Goal: Check status: Check status

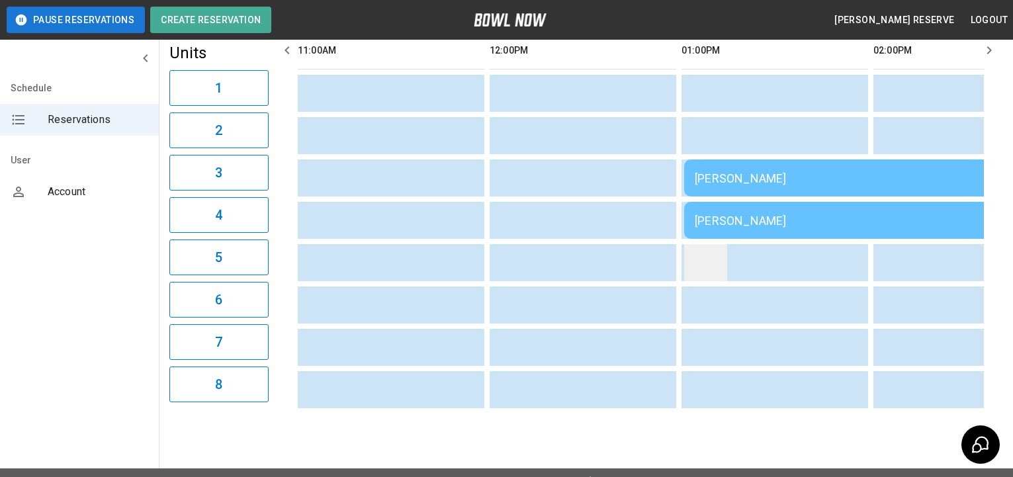
click at [716, 185] on div "[PERSON_NAME]" at bounding box center [875, 178] width 360 height 14
click at [751, 197] on td "[PERSON_NAME]" at bounding box center [874, 178] width 381 height 37
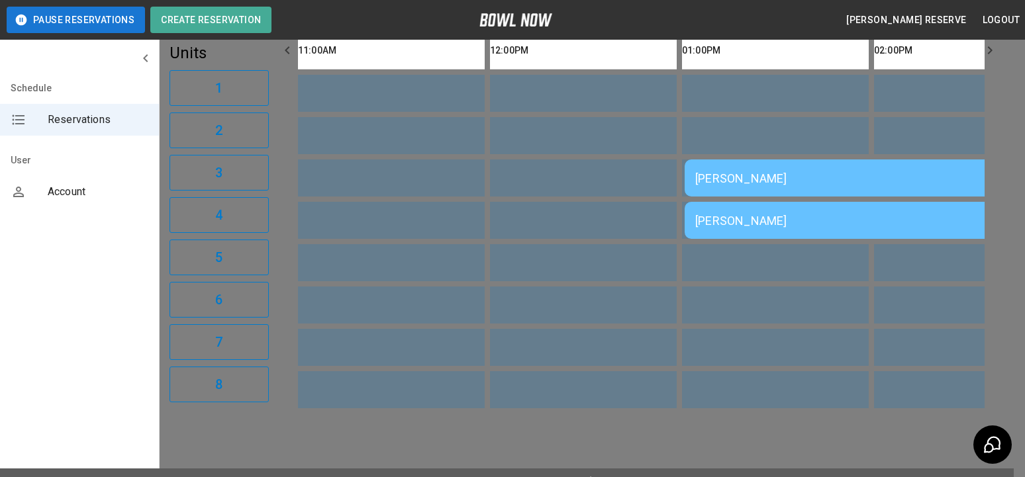
scroll to position [21, 0]
click at [769, 265] on div at bounding box center [512, 238] width 1025 height 477
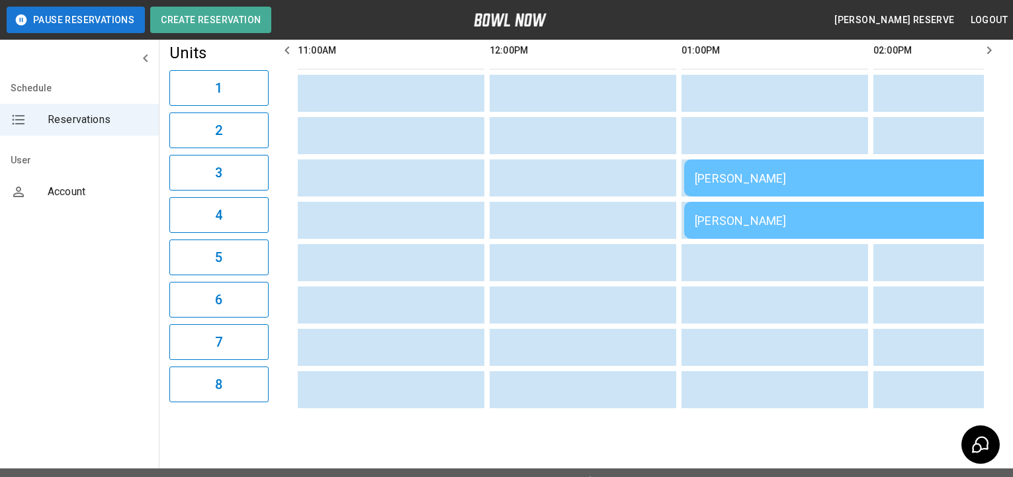
click at [763, 197] on td "[PERSON_NAME]" at bounding box center [874, 178] width 381 height 37
click at [754, 185] on div "[PERSON_NAME]" at bounding box center [875, 178] width 360 height 14
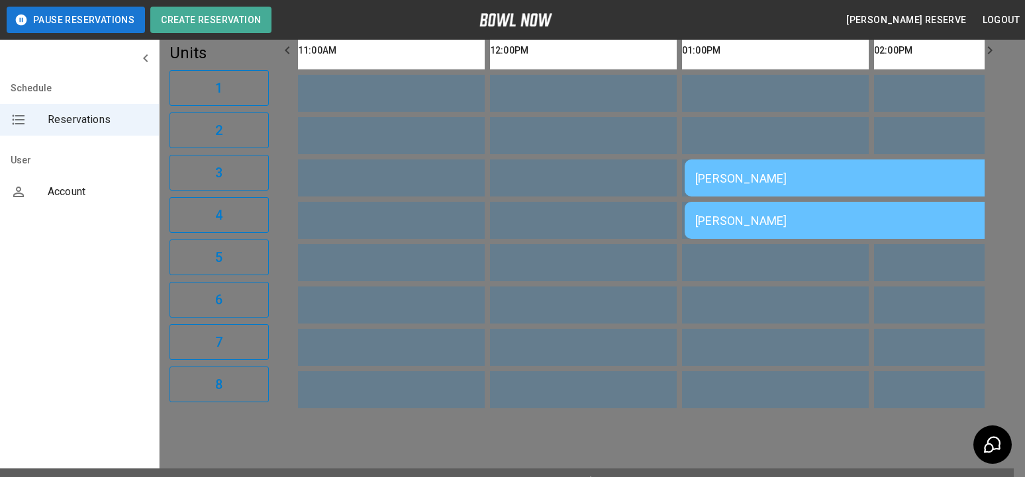
click at [754, 217] on div at bounding box center [512, 238] width 1025 height 477
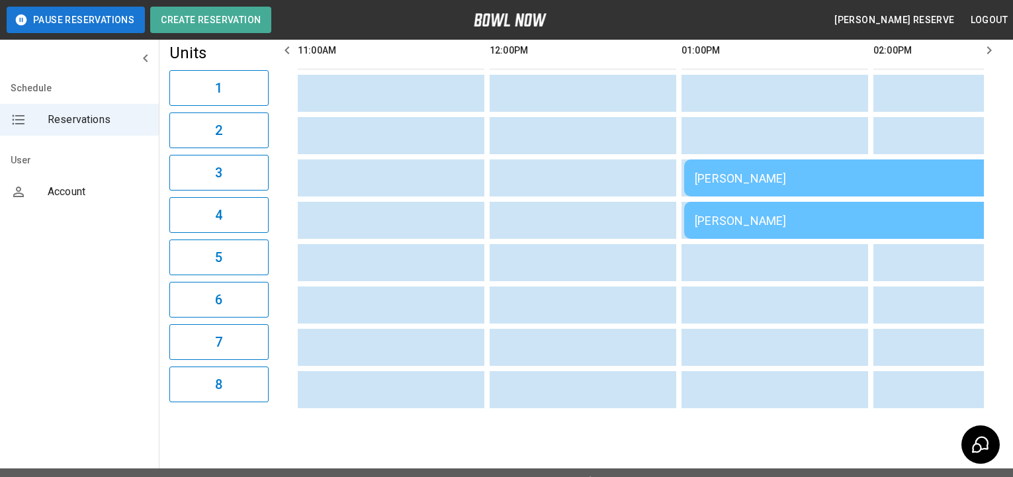
click at [747, 197] on td "[PERSON_NAME]" at bounding box center [874, 178] width 381 height 37
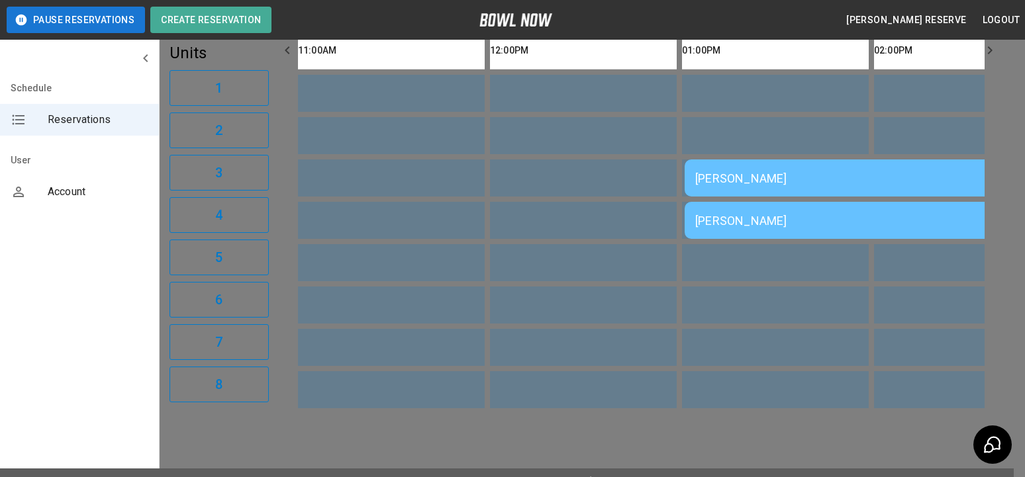
drag, startPoint x: 501, startPoint y: 224, endPoint x: 425, endPoint y: 226, distance: 76.1
drag, startPoint x: 545, startPoint y: 285, endPoint x: 655, endPoint y: 285, distance: 110.5
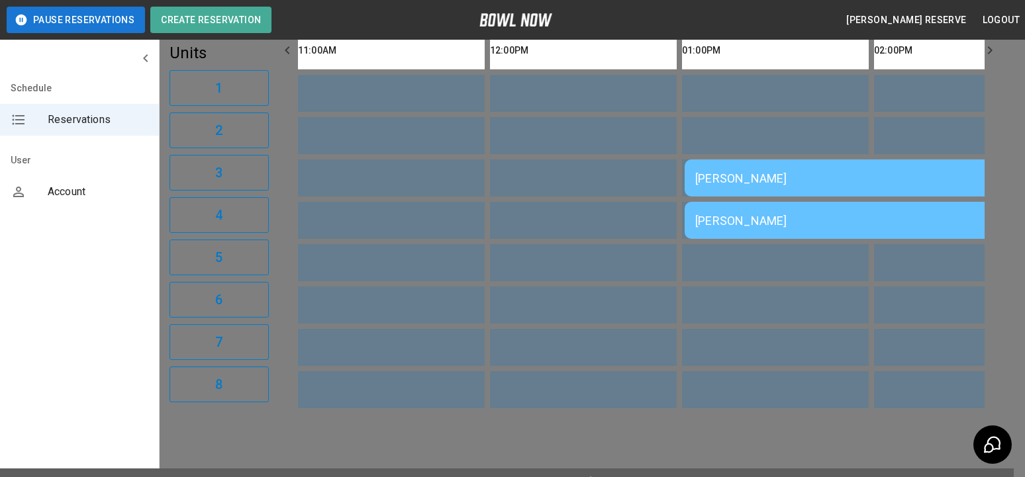
click at [819, 320] on div at bounding box center [512, 238] width 1025 height 477
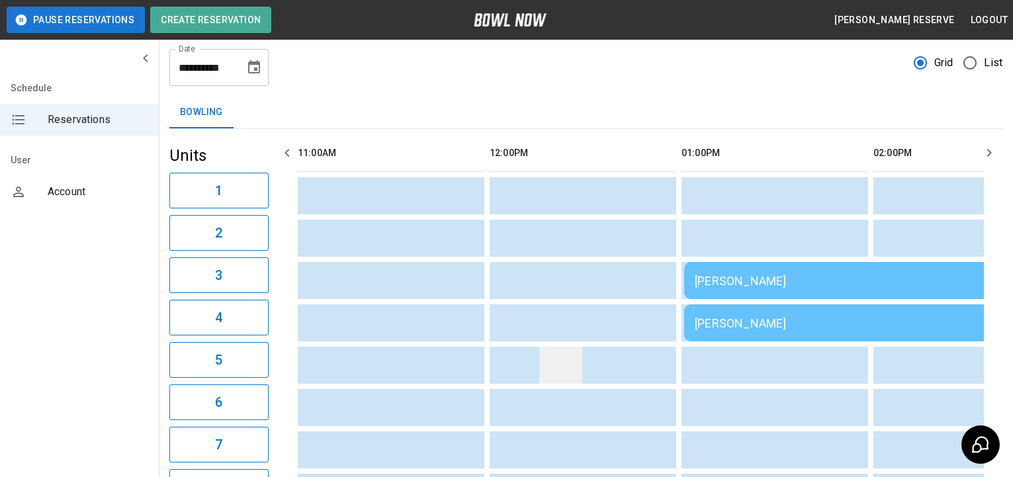
scroll to position [96, 0]
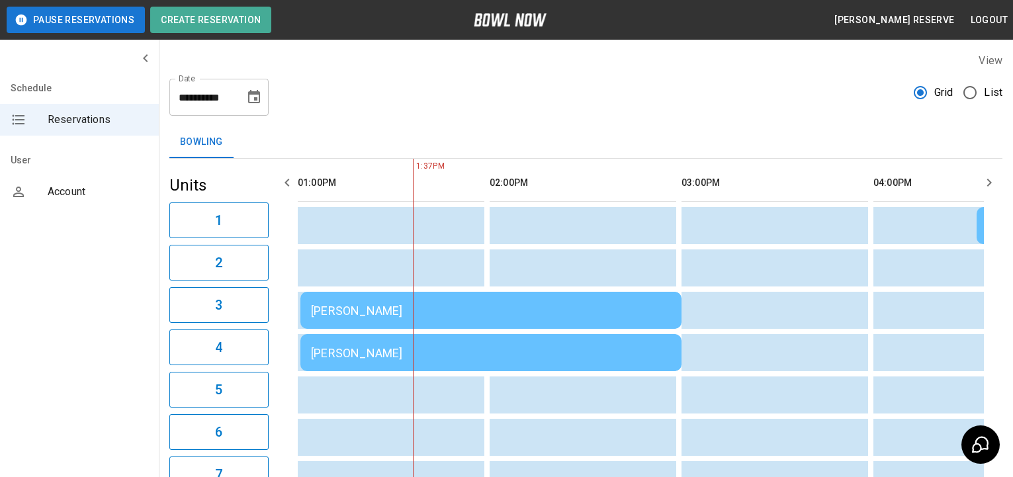
click at [368, 310] on div "[PERSON_NAME]" at bounding box center [491, 311] width 360 height 14
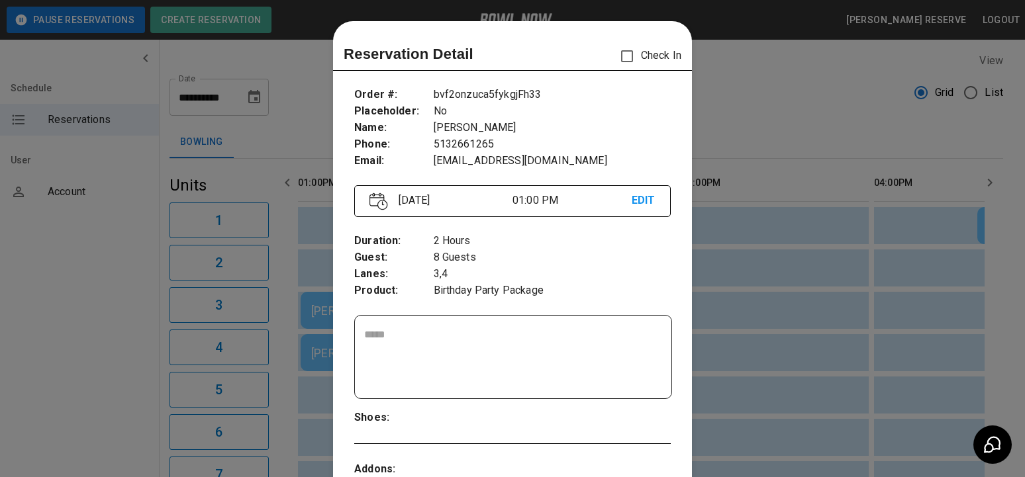
scroll to position [21, 0]
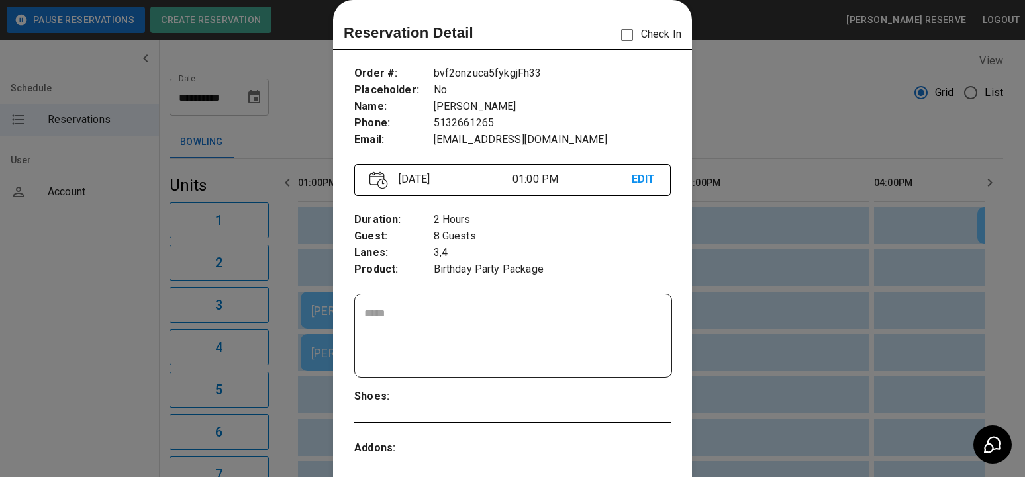
click at [728, 116] on div at bounding box center [512, 238] width 1025 height 477
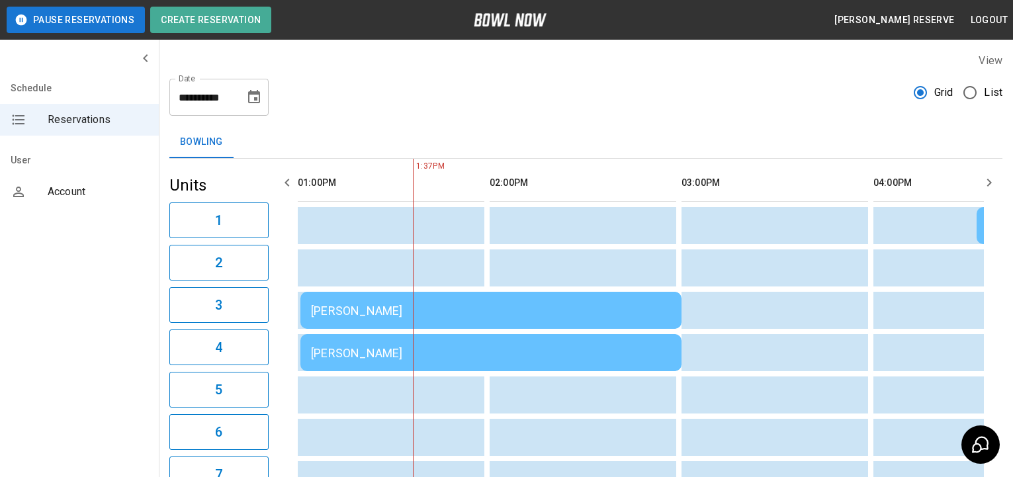
click at [398, 329] on td "[PERSON_NAME]" at bounding box center [491, 310] width 381 height 37
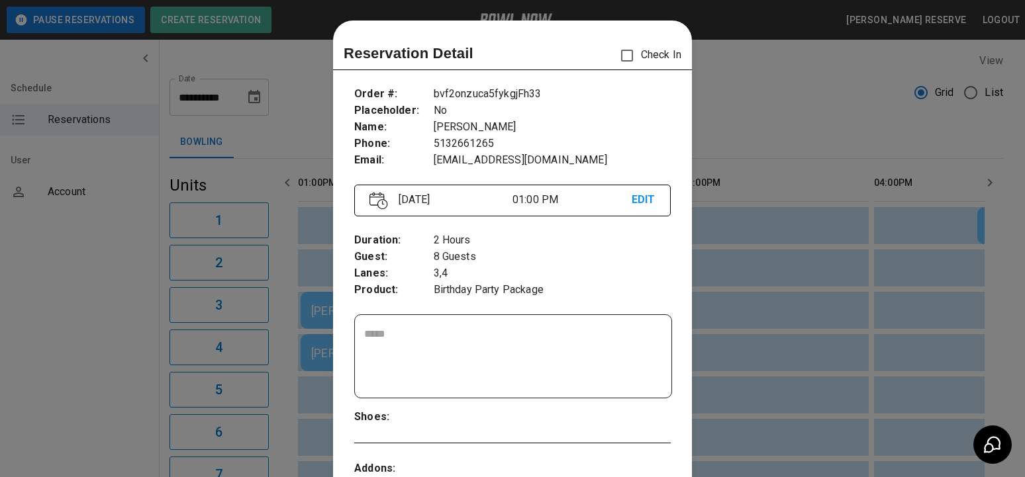
scroll to position [0, 0]
click at [765, 152] on div at bounding box center [512, 238] width 1025 height 477
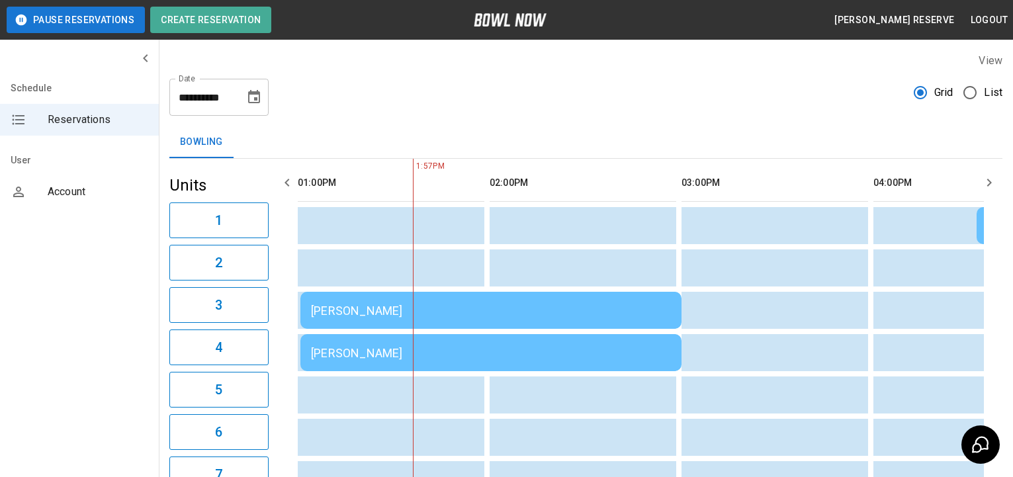
click at [340, 313] on div "[PERSON_NAME]" at bounding box center [491, 311] width 360 height 14
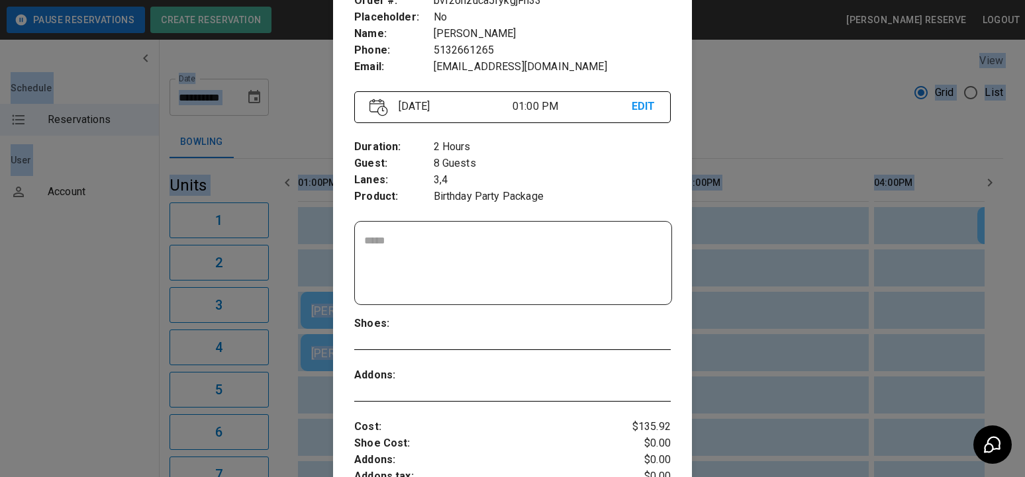
scroll to position [220, 0]
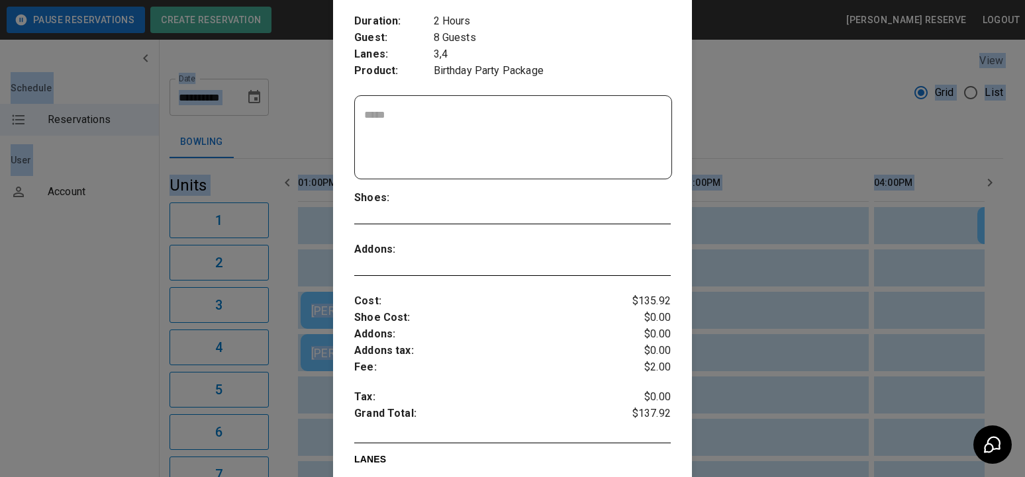
click at [730, 285] on div at bounding box center [512, 238] width 1025 height 477
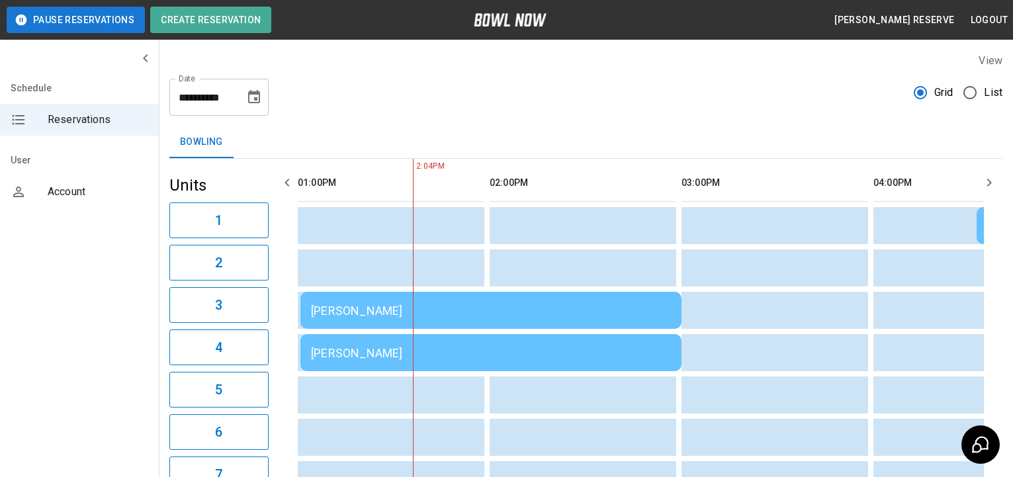
click at [438, 318] on div "[PERSON_NAME]" at bounding box center [491, 311] width 360 height 14
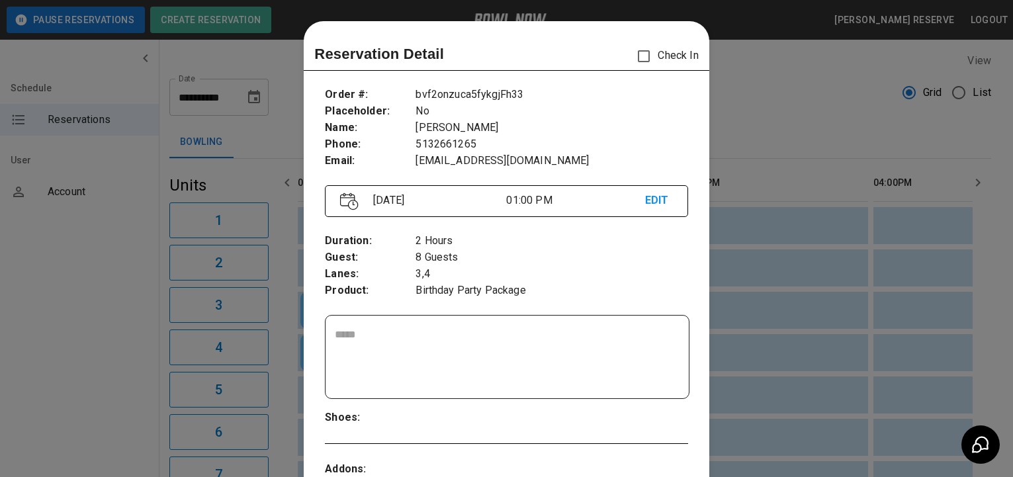
click at [438, 352] on textarea at bounding box center [507, 357] width 344 height 61
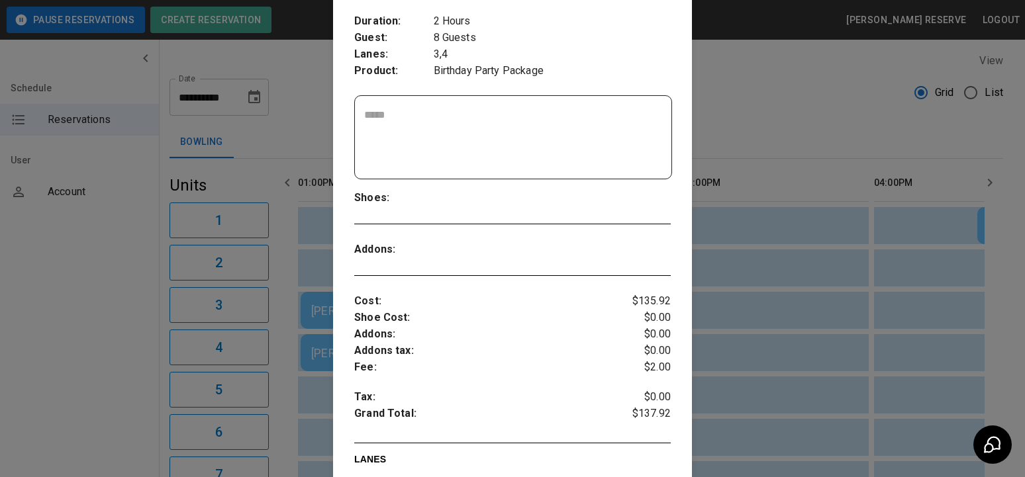
click at [743, 314] on div at bounding box center [512, 238] width 1025 height 477
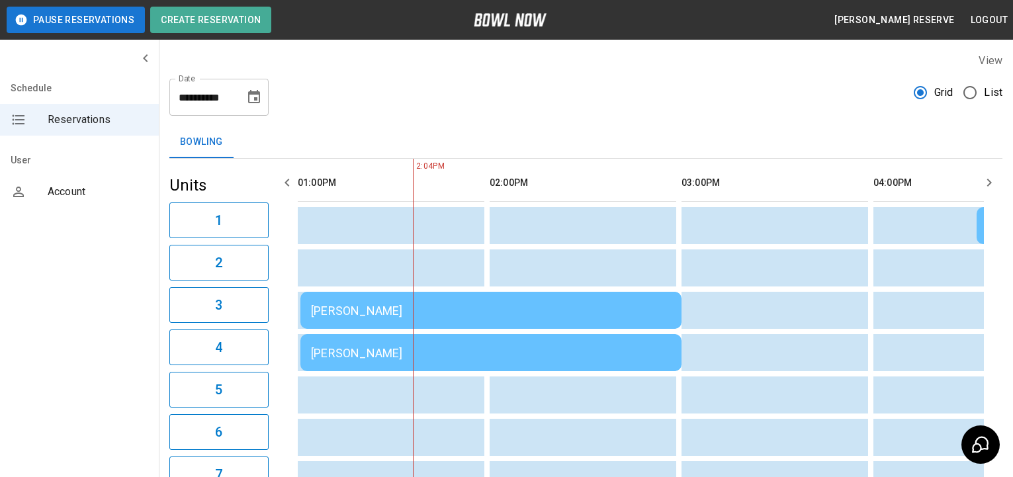
click at [514, 293] on td "[PERSON_NAME]" at bounding box center [491, 310] width 381 height 37
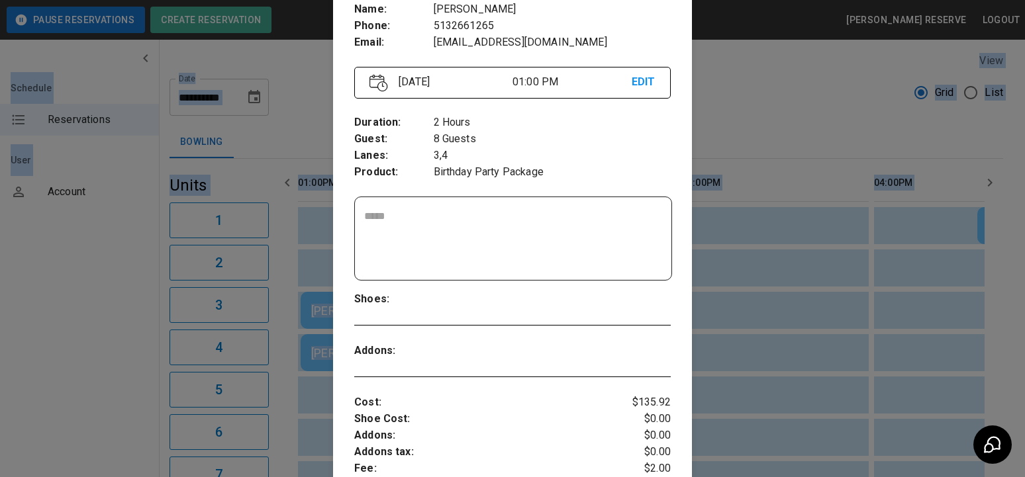
scroll to position [352, 0]
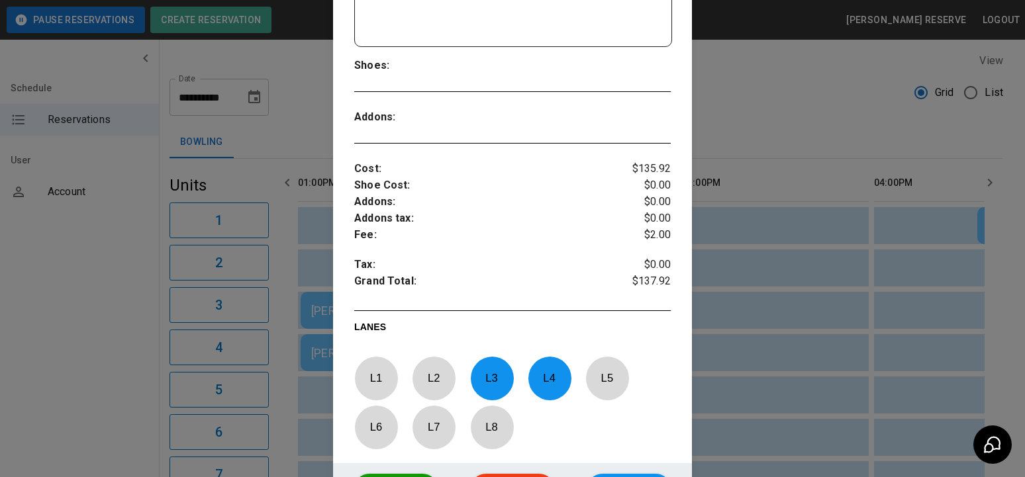
click at [779, 334] on div at bounding box center [512, 238] width 1025 height 477
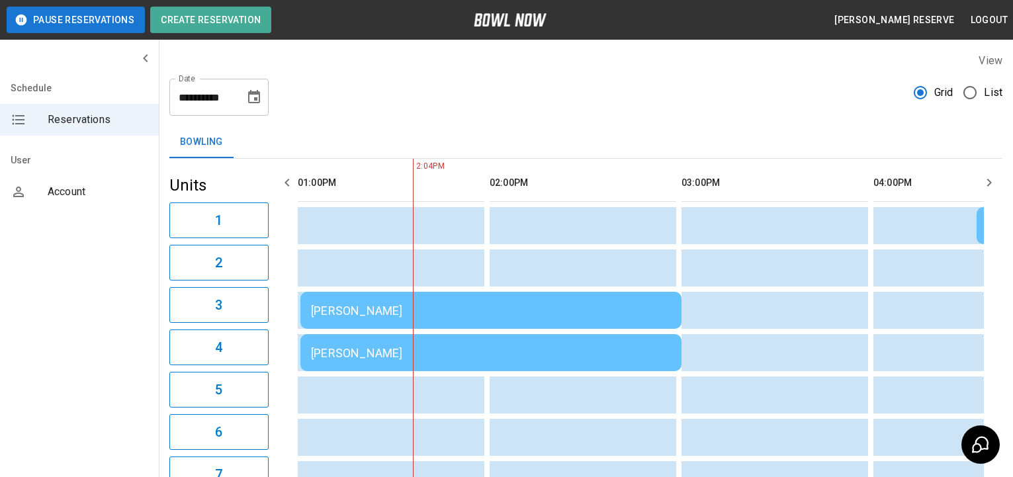
click at [562, 318] on td "[PERSON_NAME]" at bounding box center [491, 310] width 381 height 37
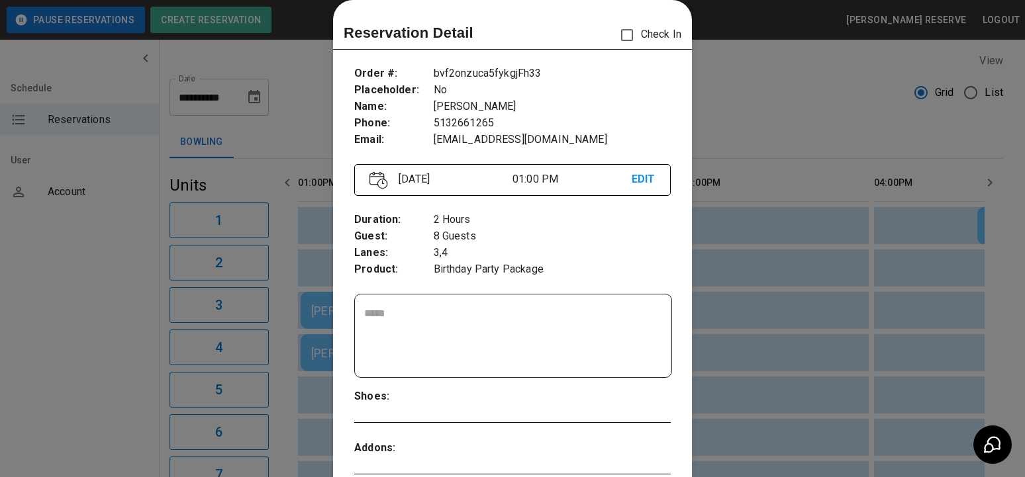
scroll to position [0, 0]
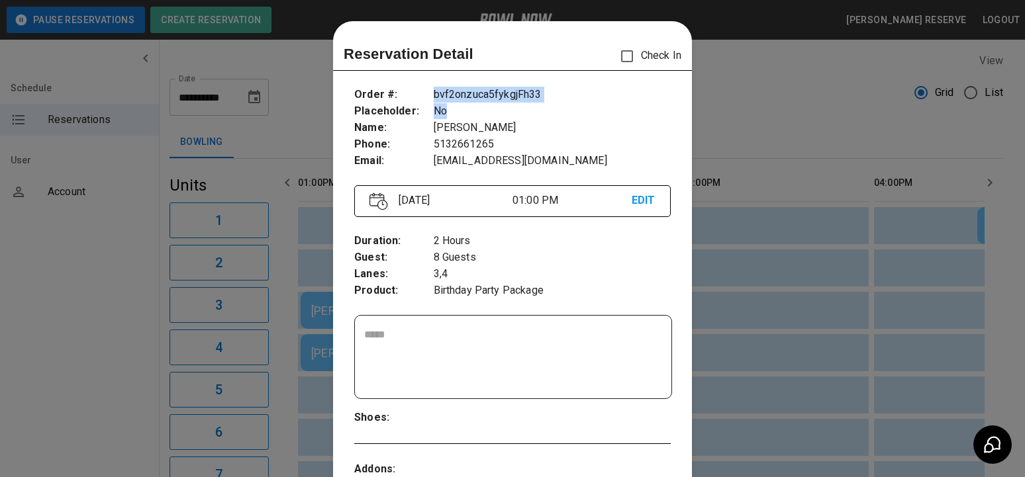
drag, startPoint x: 428, startPoint y: 93, endPoint x: 561, endPoint y: 103, distance: 132.8
click at [561, 103] on div "bvf2onzuca5fykgjFh33 No Katrina Wallace Wallace 5132661265 kwallace0907@gmail.c…" at bounding box center [552, 128] width 237 height 83
drag, startPoint x: 756, startPoint y: 168, endPoint x: 564, endPoint y: 277, distance: 220.5
click at [757, 168] on div at bounding box center [512, 238] width 1025 height 477
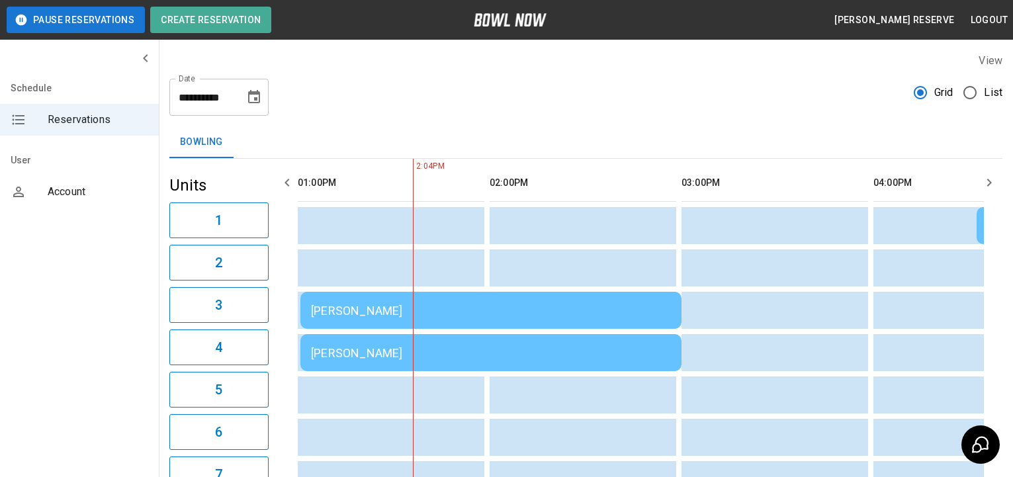
click at [433, 329] on td "[PERSON_NAME]" at bounding box center [491, 310] width 381 height 37
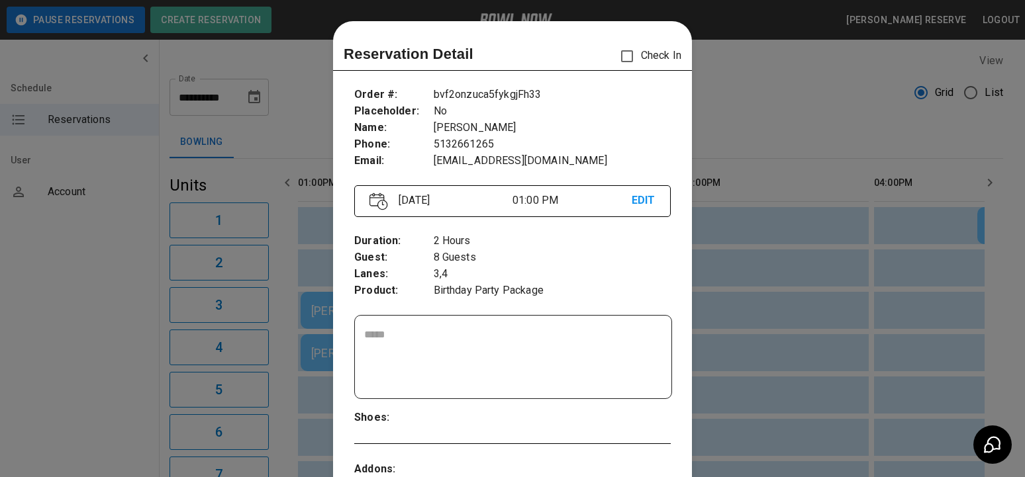
scroll to position [21, 0]
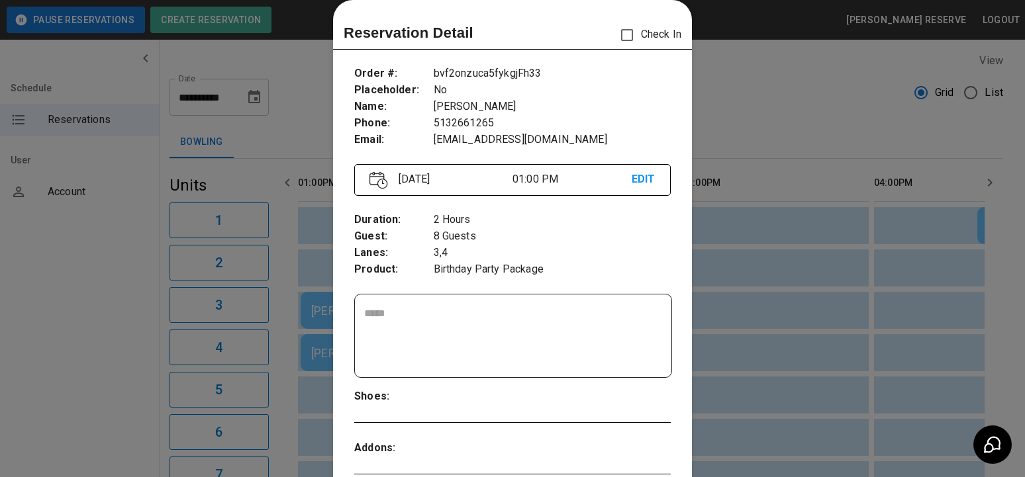
click at [424, 71] on p "Order # :" at bounding box center [393, 74] width 79 height 17
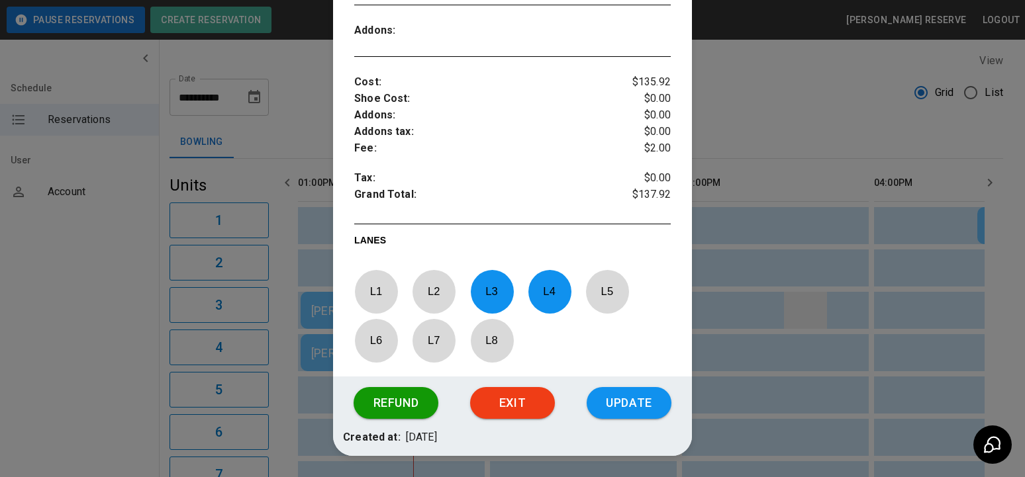
click at [976, 286] on div at bounding box center [512, 238] width 1025 height 477
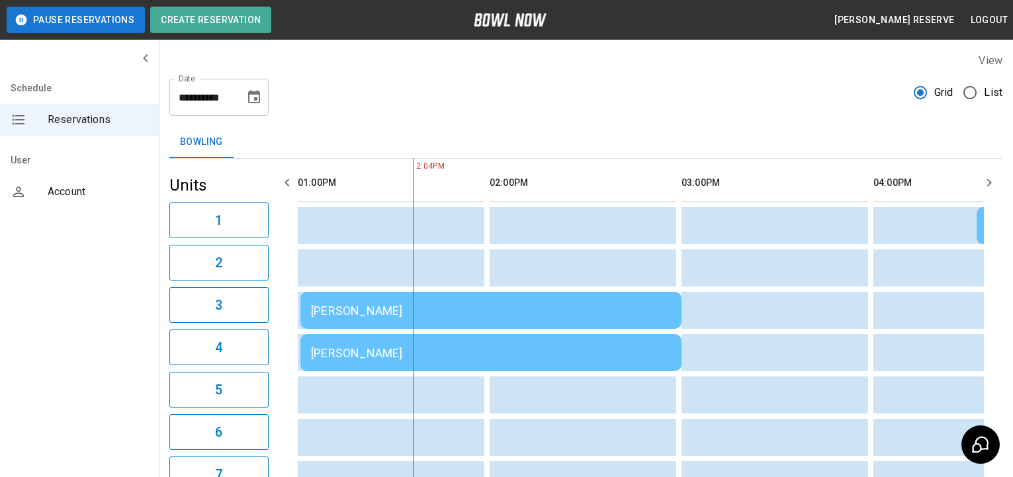
click at [590, 304] on div "[PERSON_NAME]" at bounding box center [491, 311] width 360 height 14
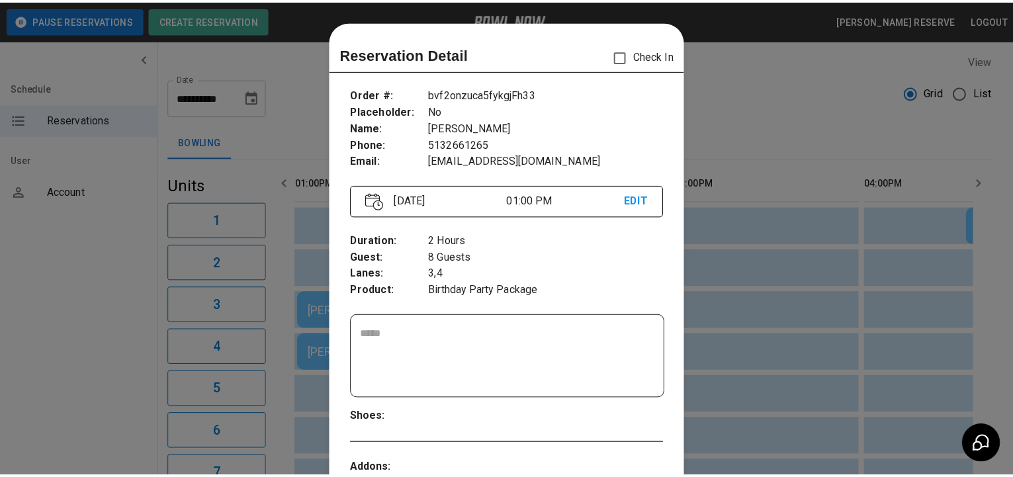
scroll to position [21, 0]
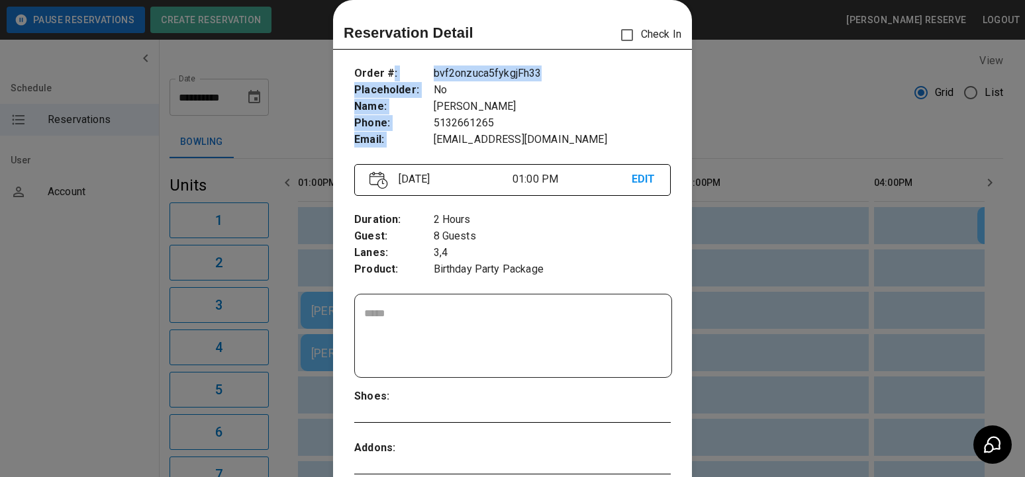
drag, startPoint x: 464, startPoint y: 78, endPoint x: 714, endPoint y: 109, distance: 251.4
click at [560, 79] on div "Order # : Placeholder : Name : Phone : Email : bvf2onzuca5fykgjFh33 No Katrina …" at bounding box center [512, 107] width 316 height 104
click at [761, 124] on div at bounding box center [512, 238] width 1025 height 477
